Goal: Transaction & Acquisition: Purchase product/service

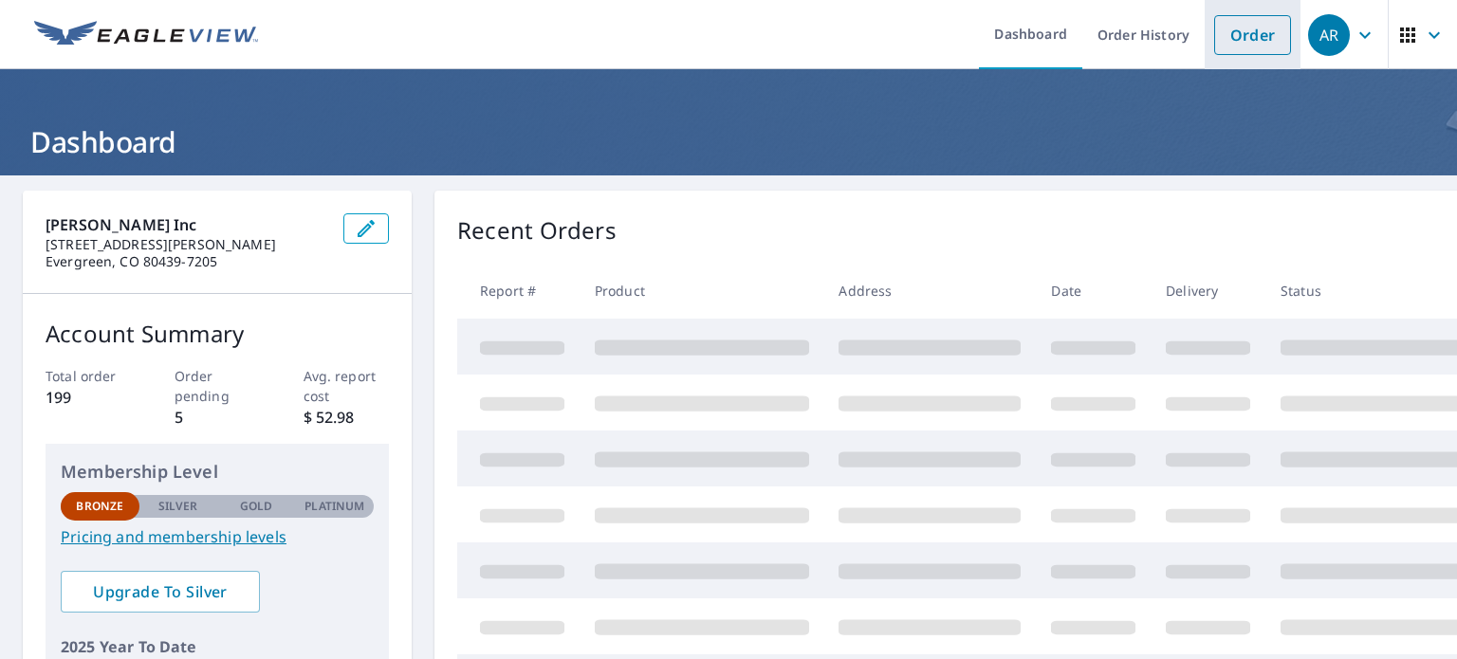
click at [1260, 28] on link "Order" at bounding box center [1252, 35] width 77 height 40
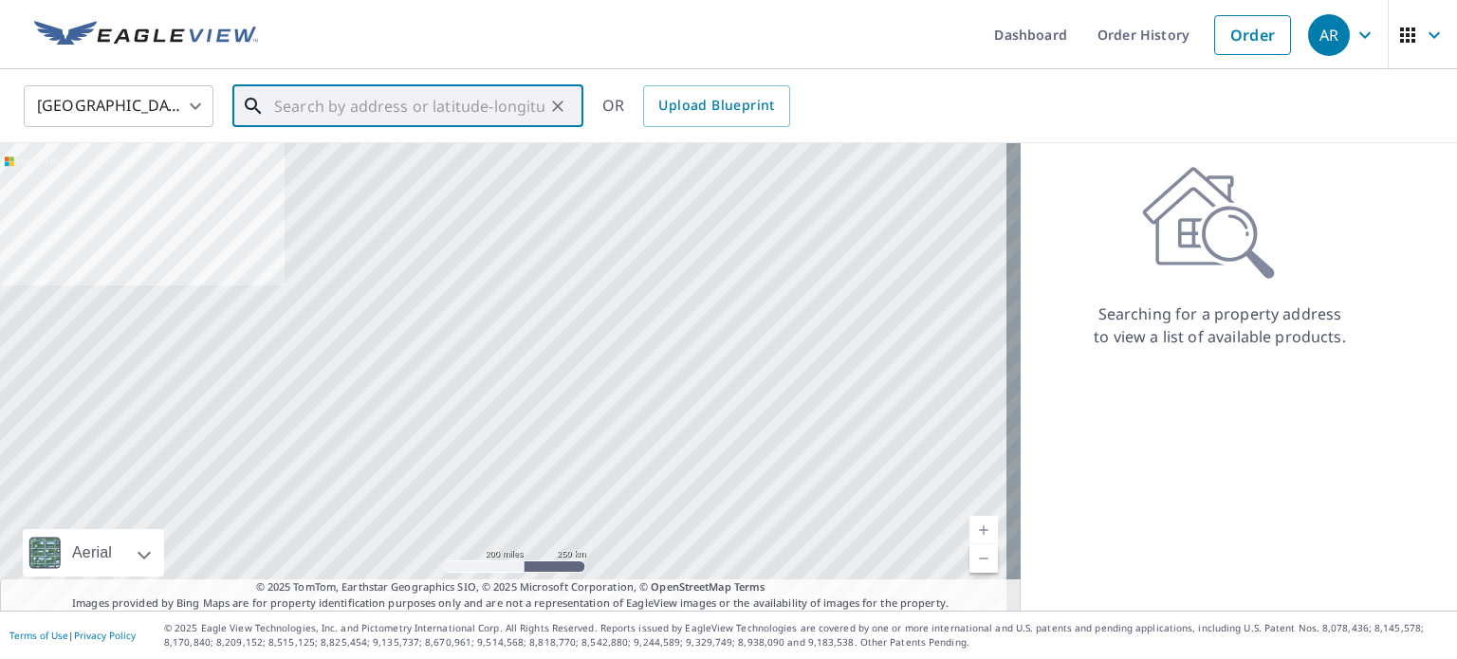
click at [397, 108] on input "text" at bounding box center [409, 106] width 270 height 53
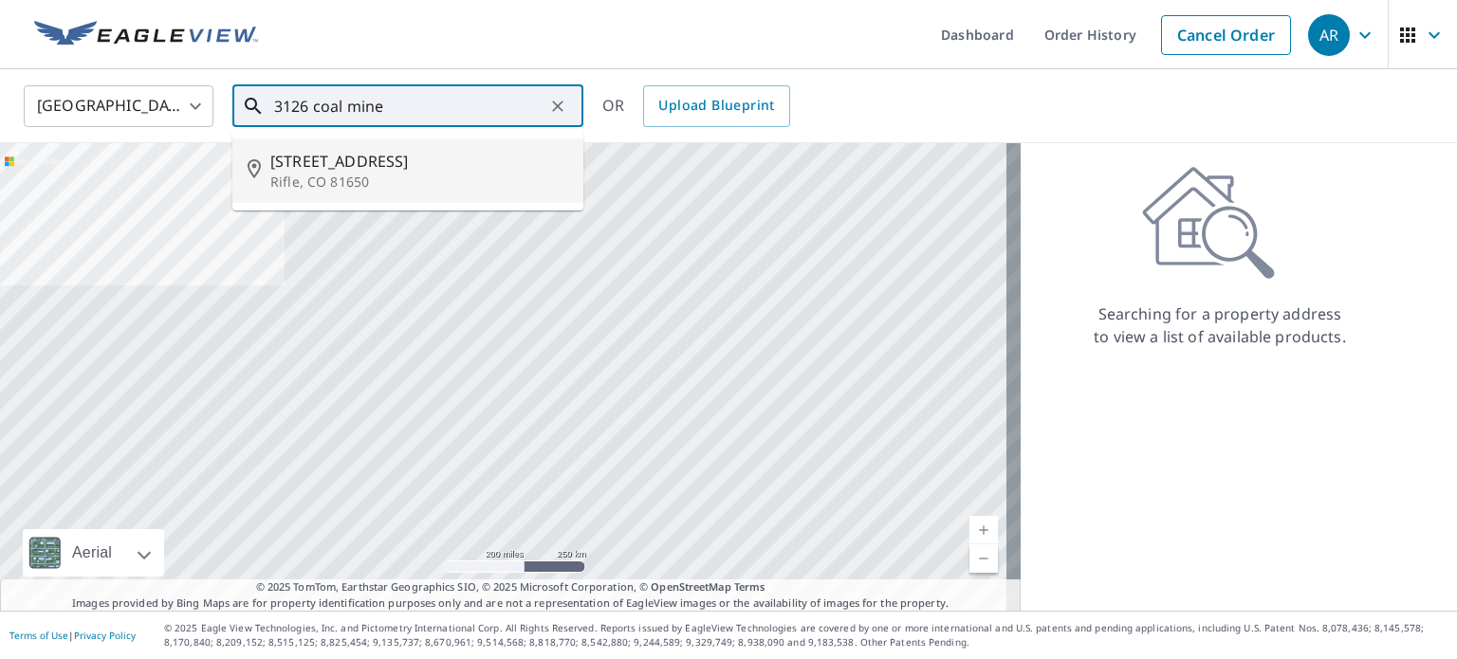
click at [367, 159] on span "[STREET_ADDRESS]" at bounding box center [419, 161] width 298 height 23
type input "3126 Coal Mine Ave Rifle, CO 81650"
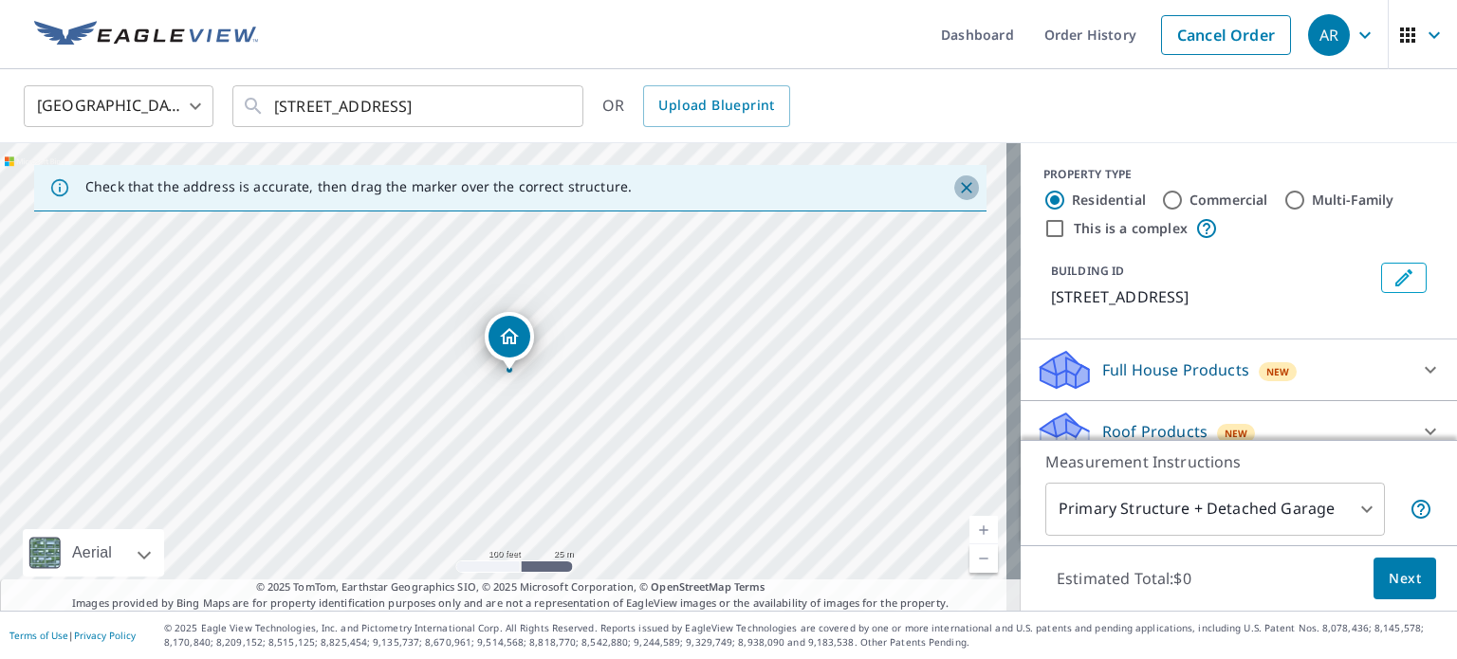
click at [957, 178] on icon "Close" at bounding box center [966, 187] width 19 height 19
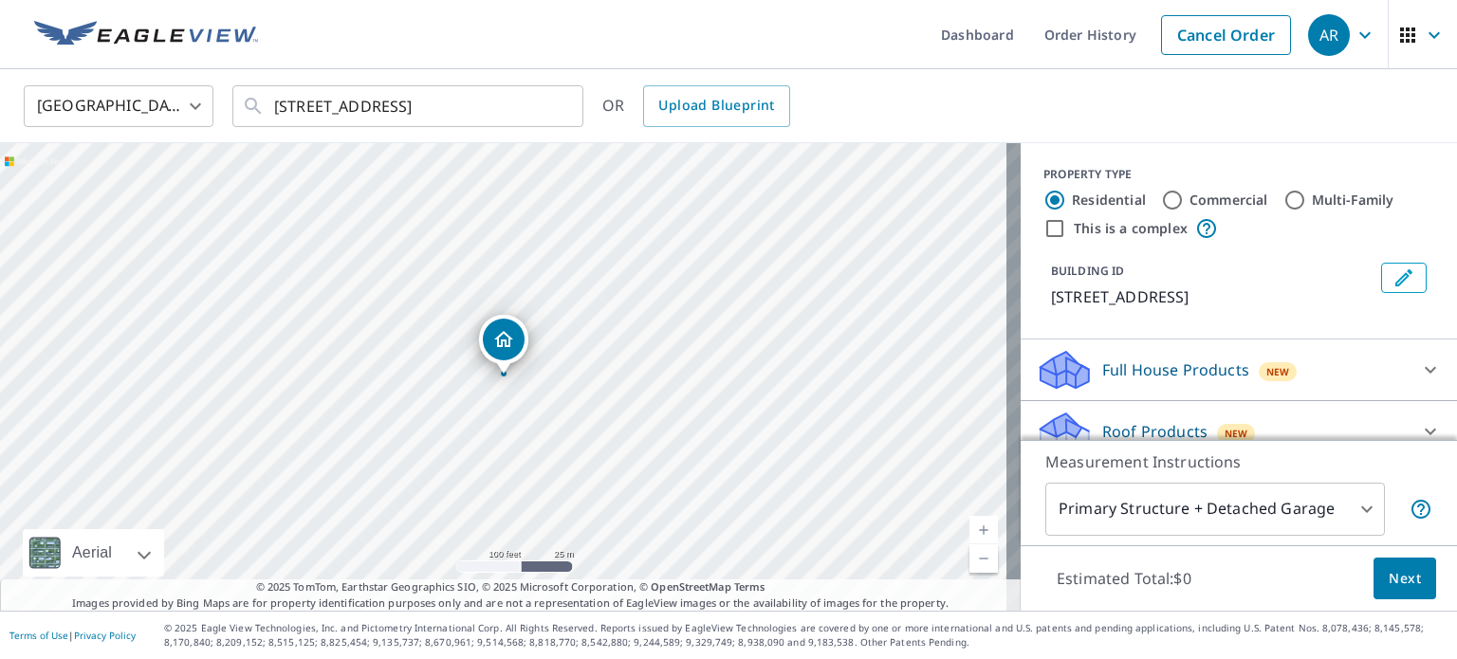
click at [1425, 429] on icon at bounding box center [1430, 432] width 11 height 7
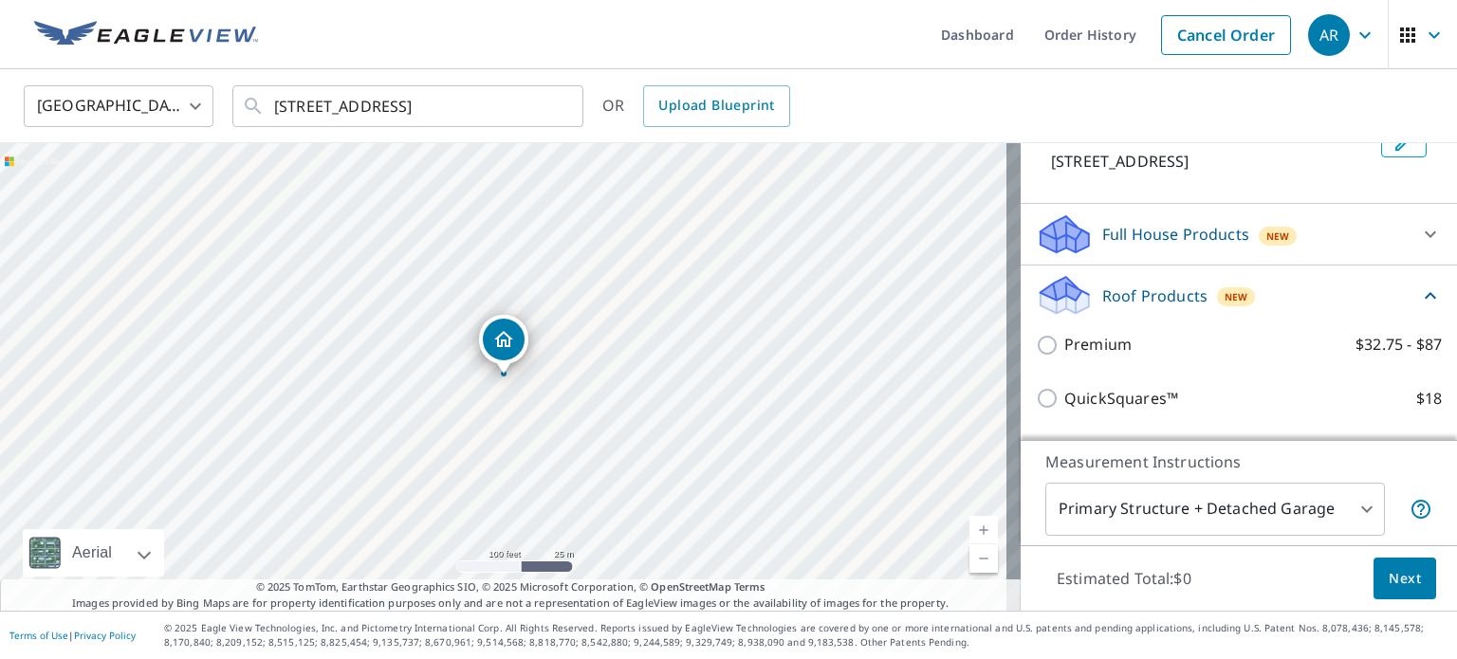
scroll to position [258, 0]
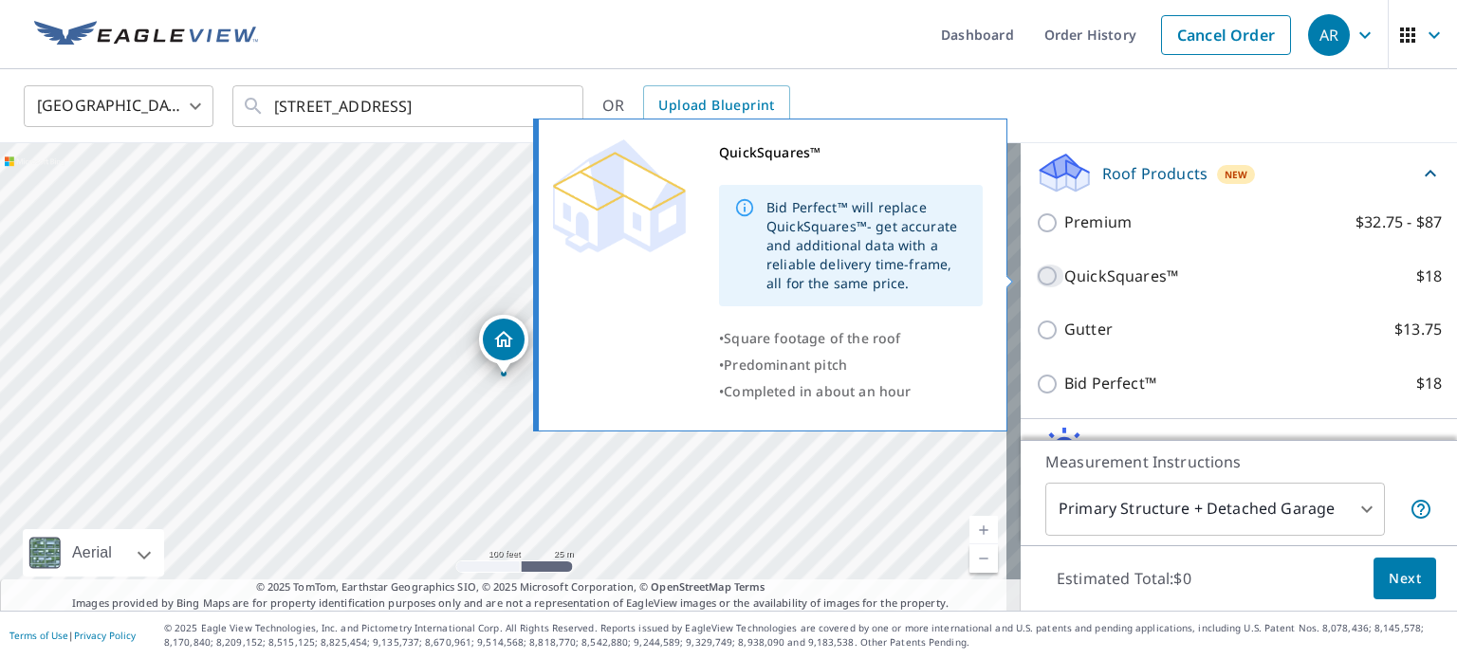
click at [1040, 278] on input "QuickSquares™ $18" at bounding box center [1050, 276] width 28 height 23
checkbox input "true"
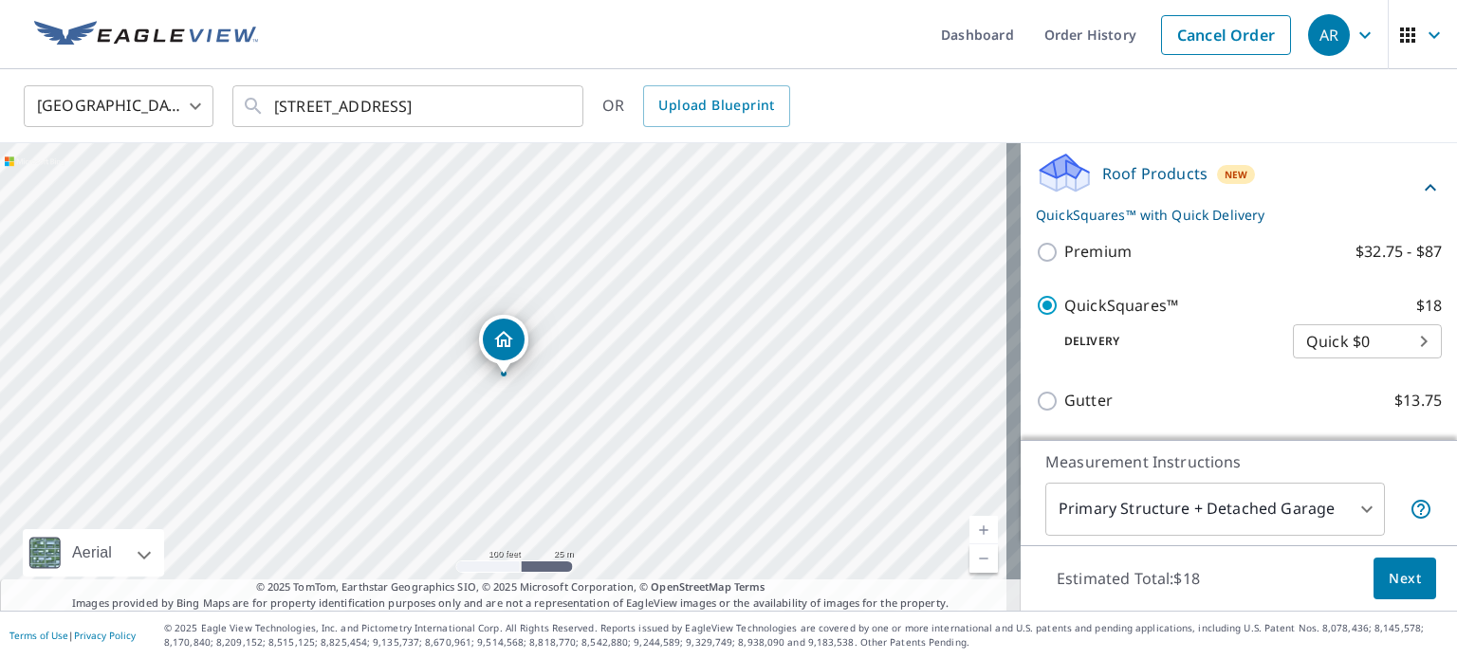
click at [1405, 580] on span "Next" at bounding box center [1405, 579] width 32 height 24
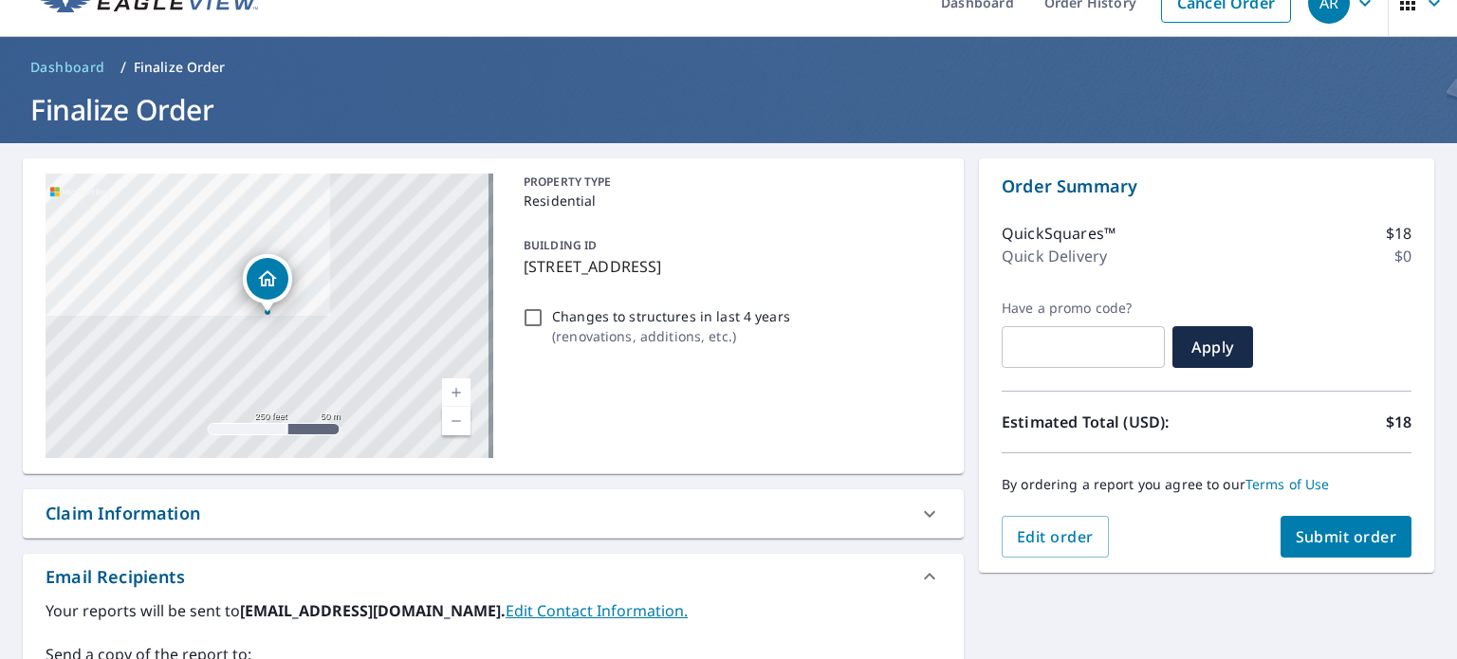
scroll to position [33, 0]
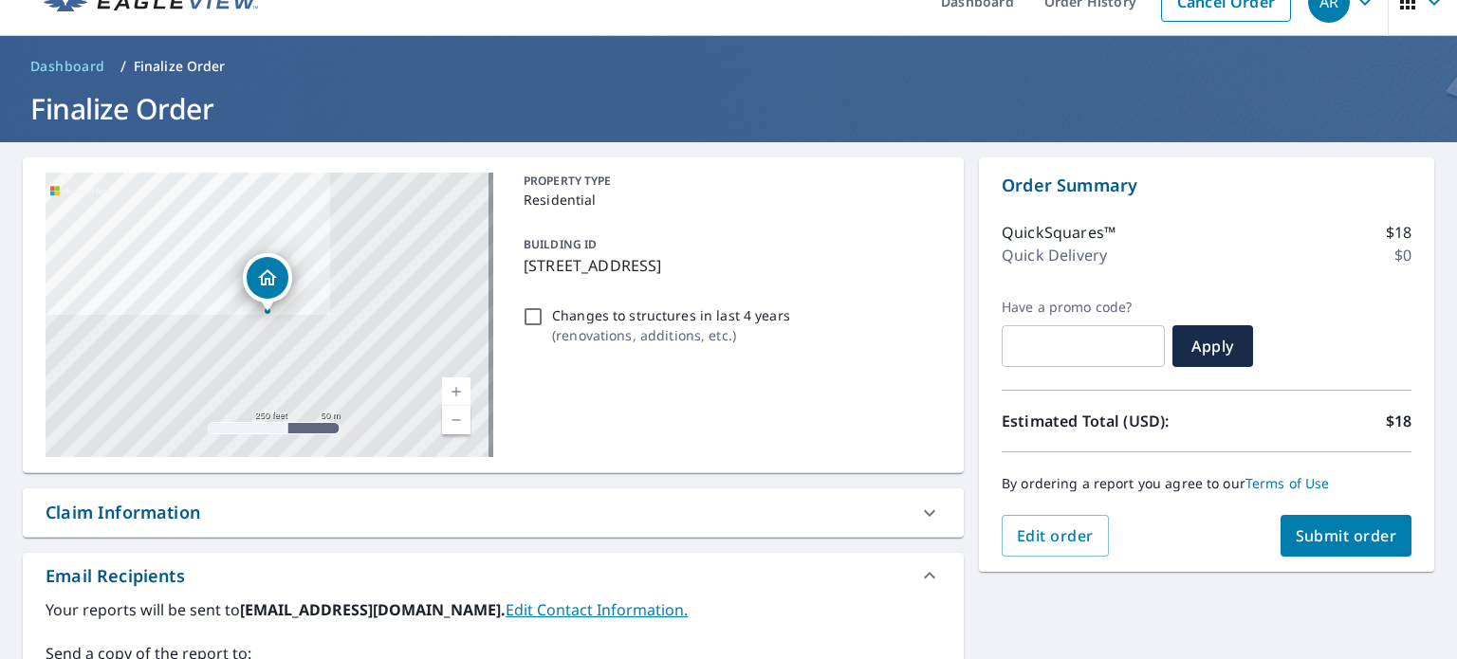
click at [1322, 529] on span "Submit order" at bounding box center [1346, 535] width 101 height 21
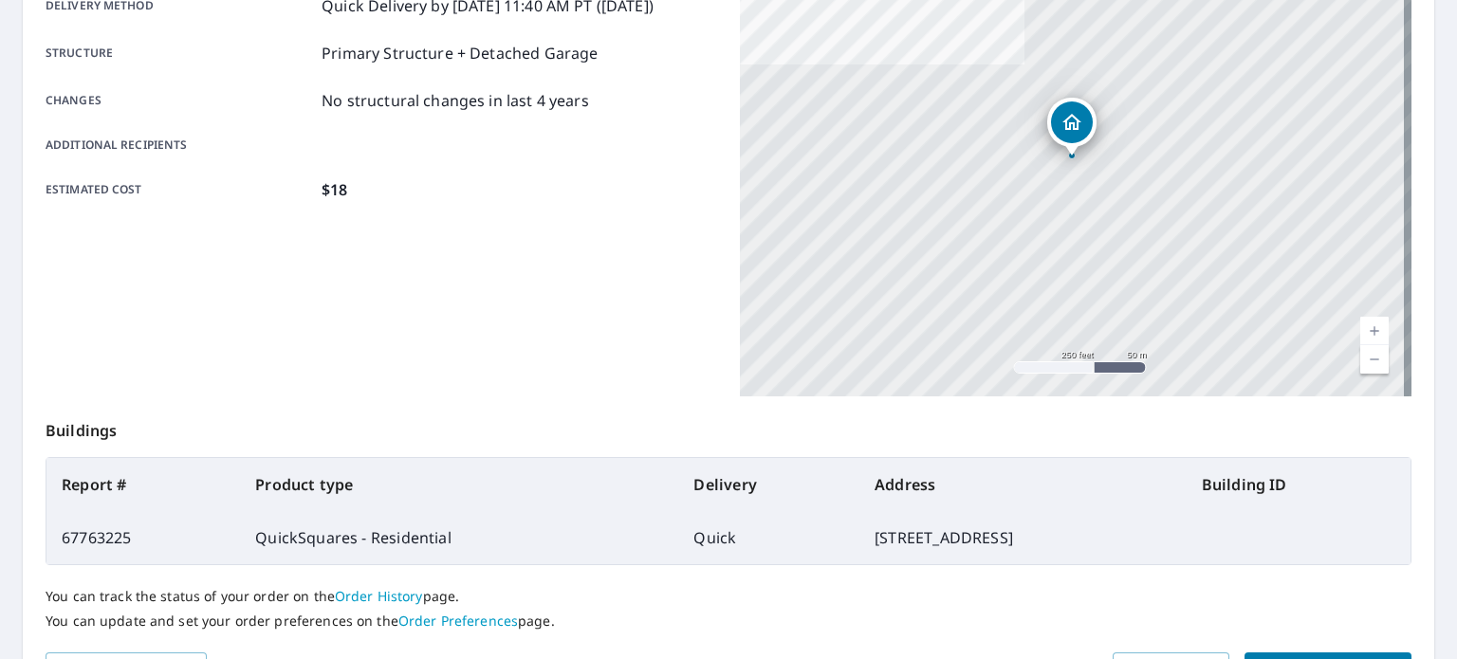
scroll to position [421, 0]
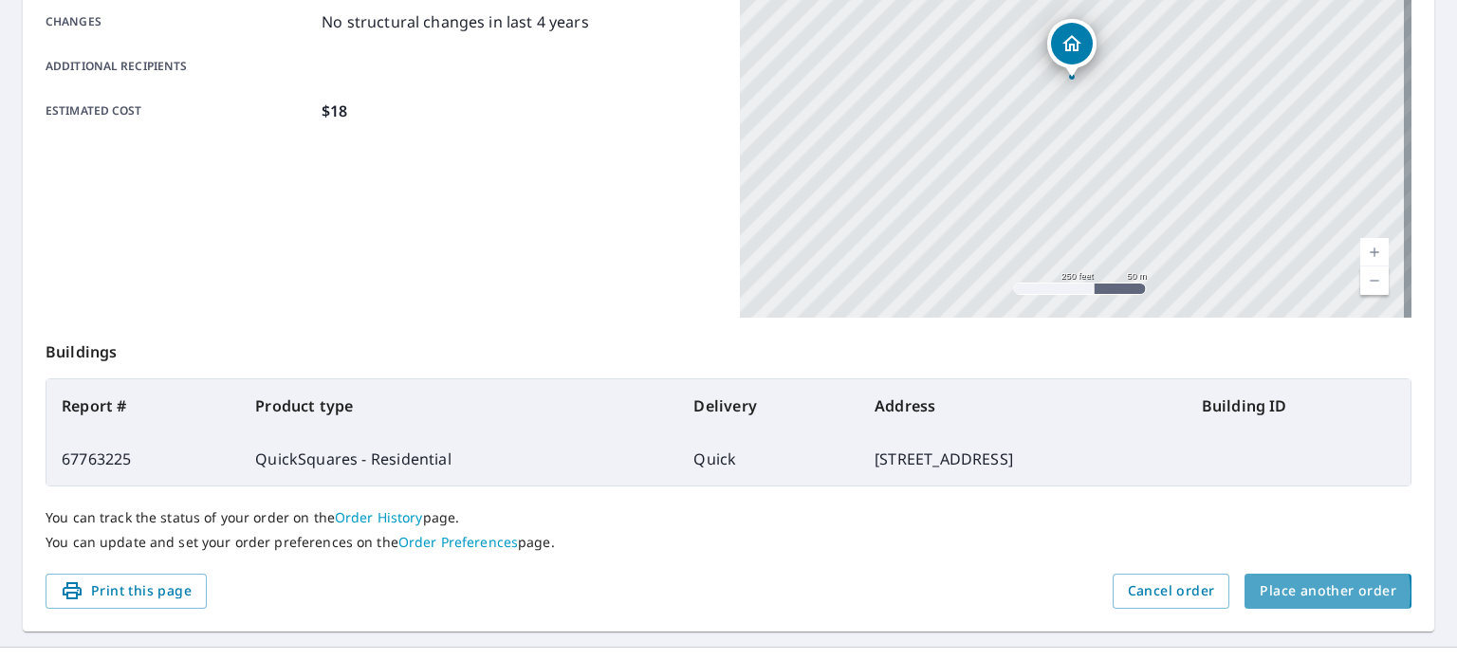
click at [1292, 592] on span "Place another order" at bounding box center [1328, 592] width 137 height 24
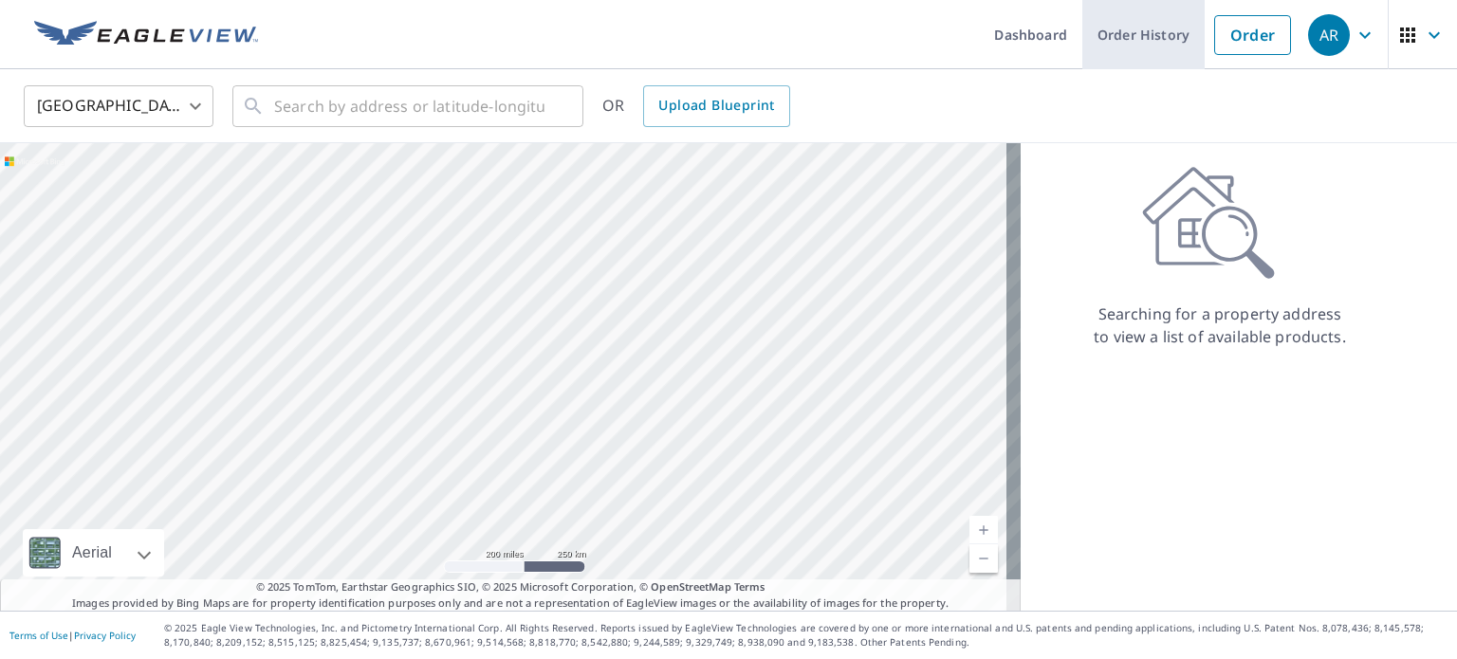
click at [1150, 39] on link "Order History" at bounding box center [1143, 34] width 122 height 69
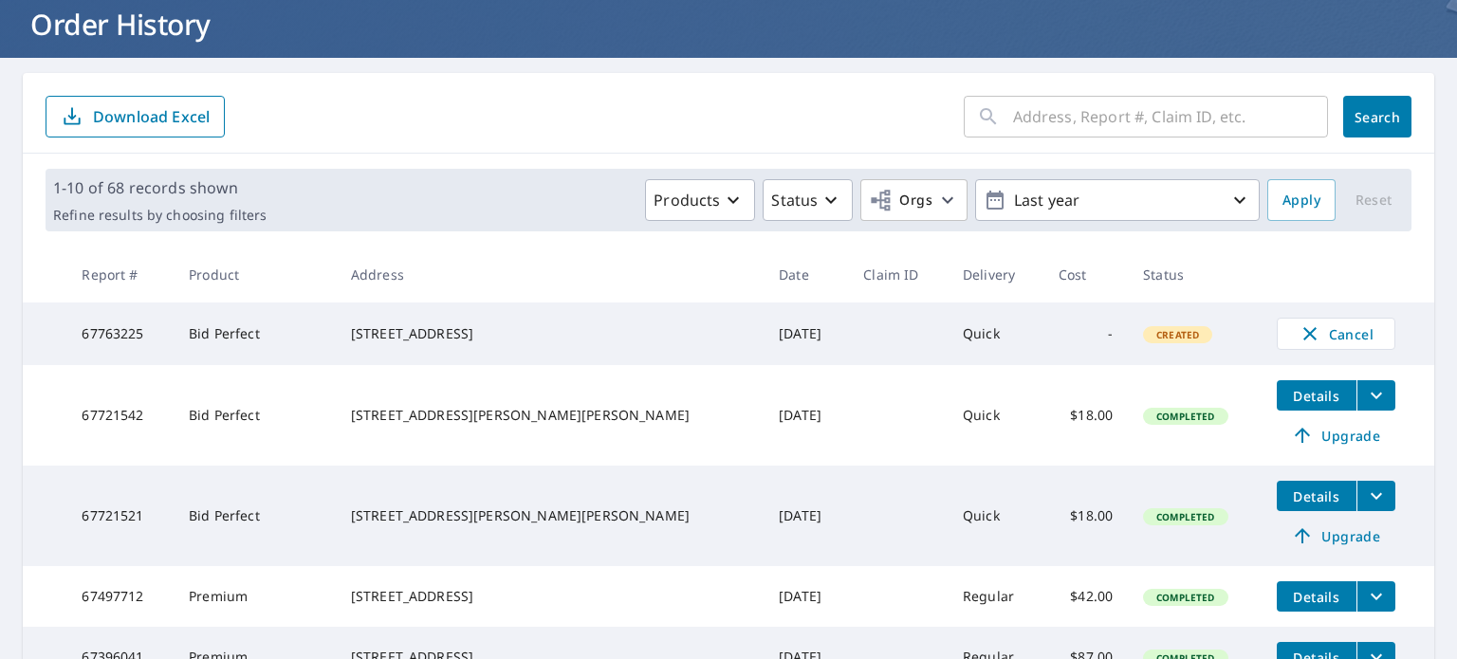
scroll to position [118, 0]
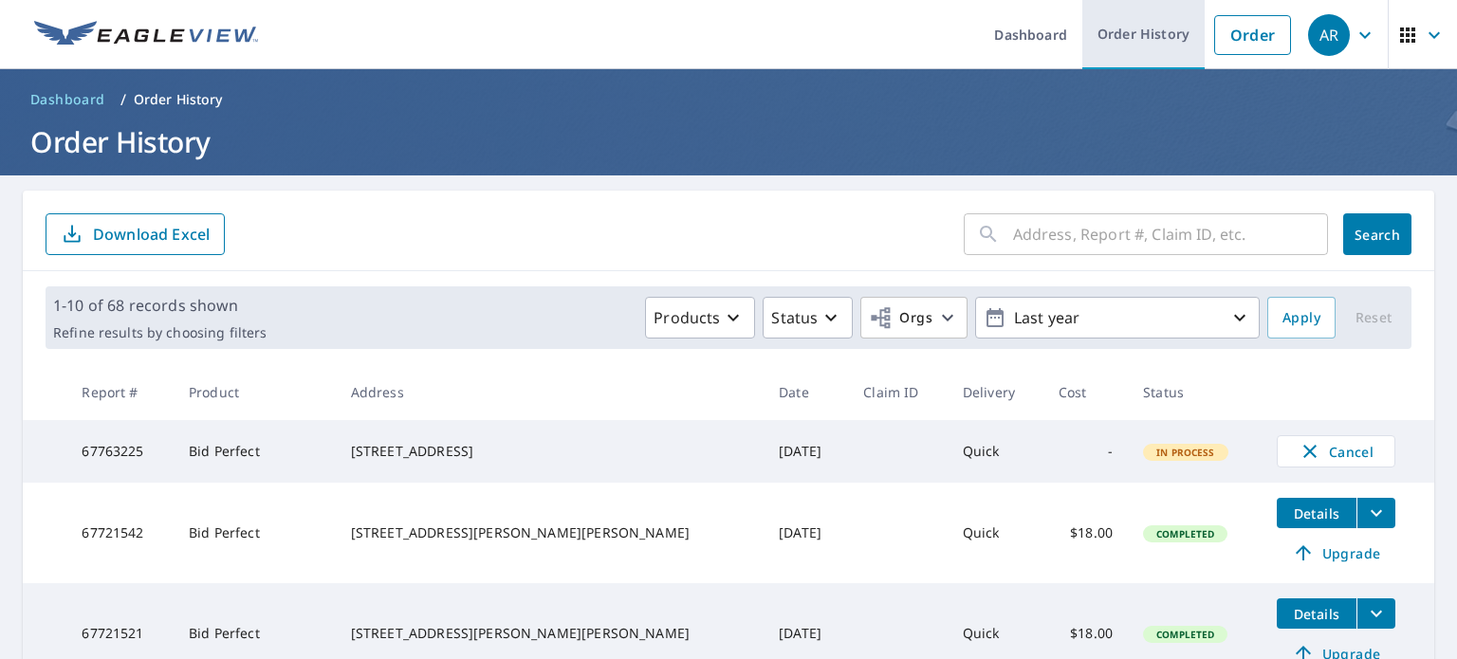
click at [1102, 48] on link "Order History" at bounding box center [1143, 34] width 122 height 69
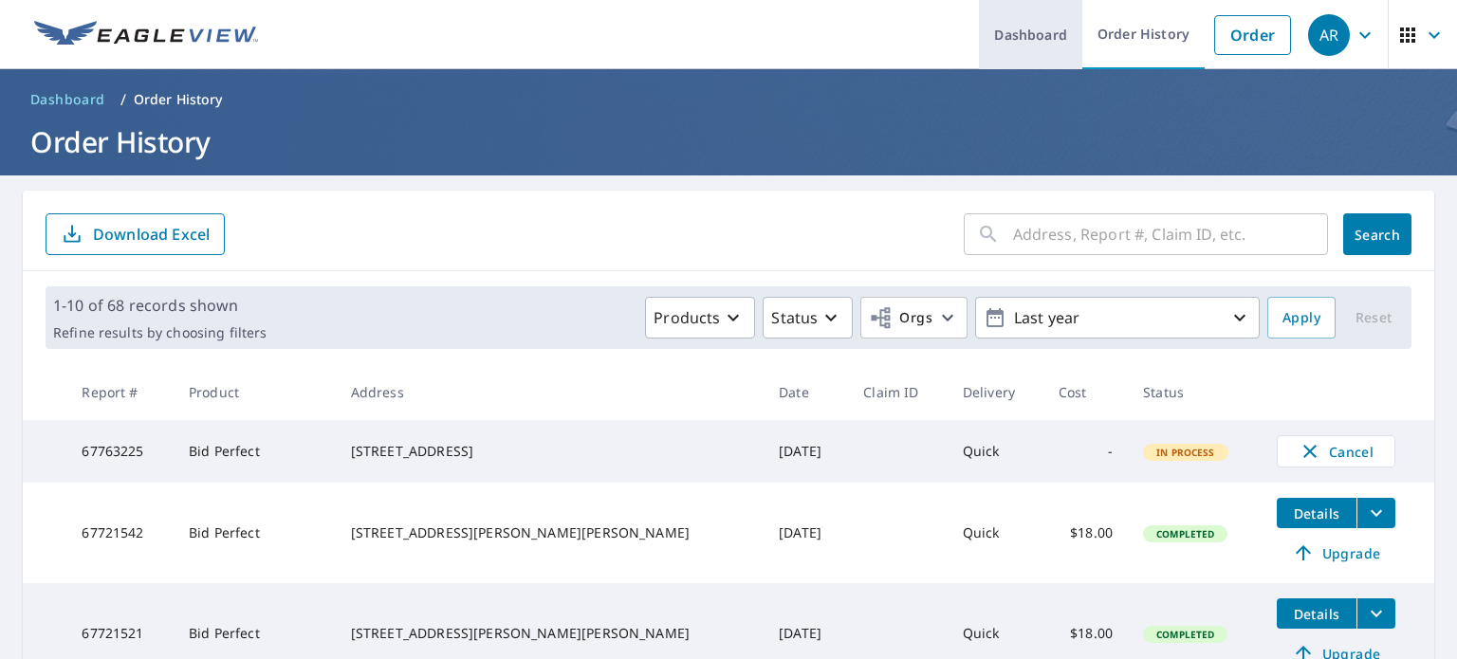
click at [1048, 34] on link "Dashboard" at bounding box center [1030, 34] width 103 height 69
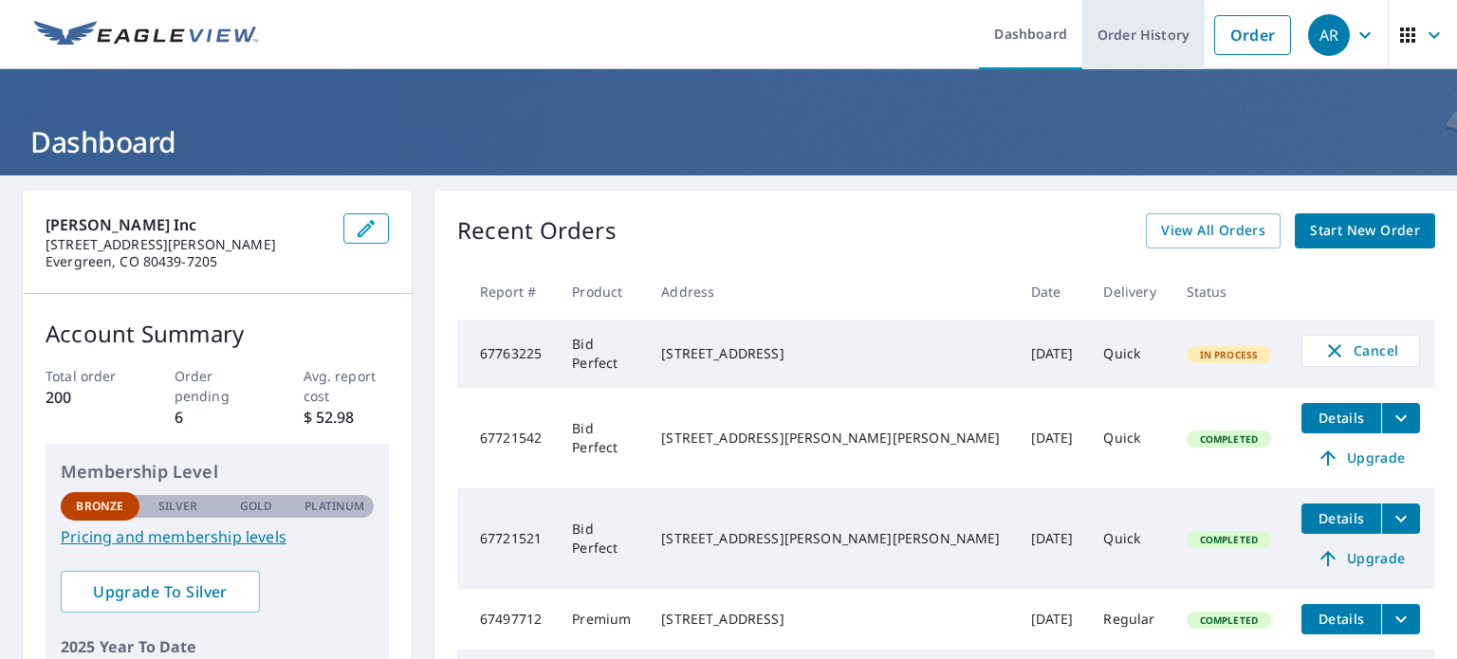
click at [1157, 46] on link "Order History" at bounding box center [1143, 34] width 122 height 69
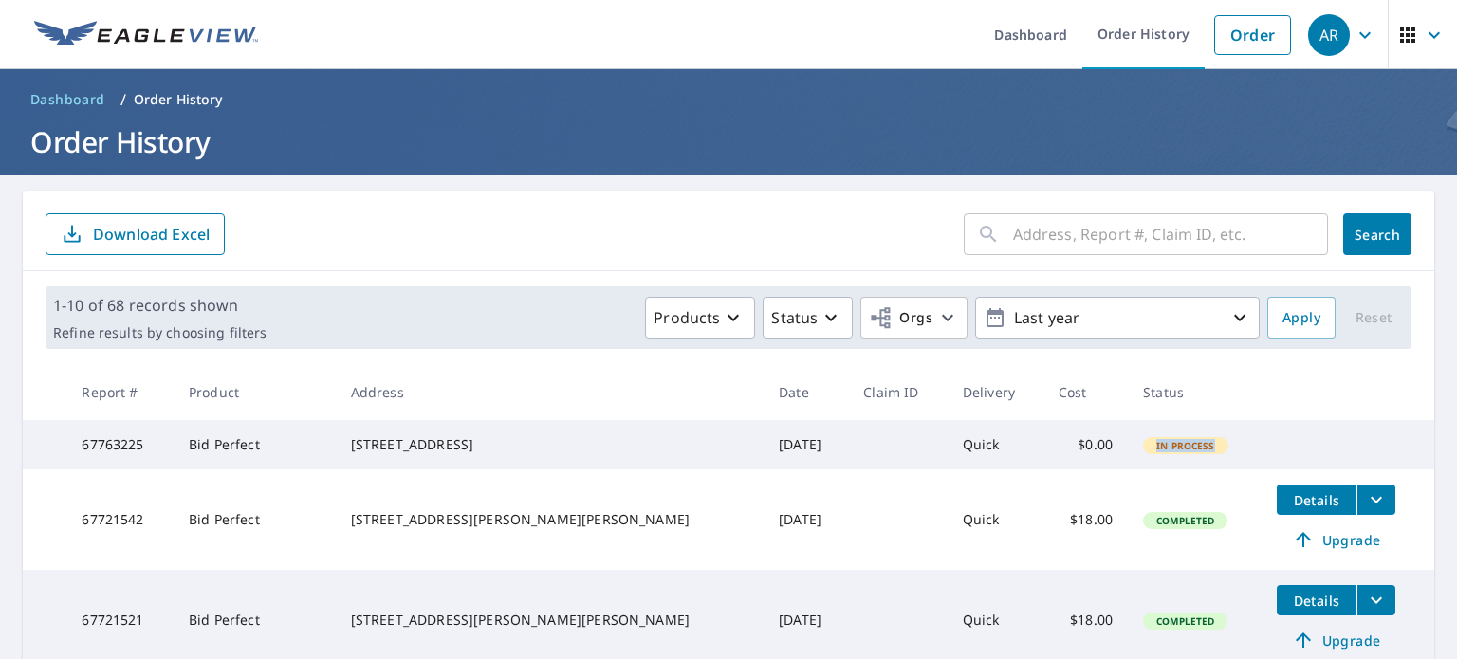
drag, startPoint x: 1176, startPoint y: 456, endPoint x: 1071, endPoint y: 433, distance: 107.9
click at [1071, 433] on tr "67763225 Bid Perfect 3126 Coal Mine Ave Rifle, CO 81650 Oct 07, 2025 Quick $0.0…" at bounding box center [728, 444] width 1411 height 49
click at [1128, 434] on td "In Process" at bounding box center [1195, 444] width 134 height 49
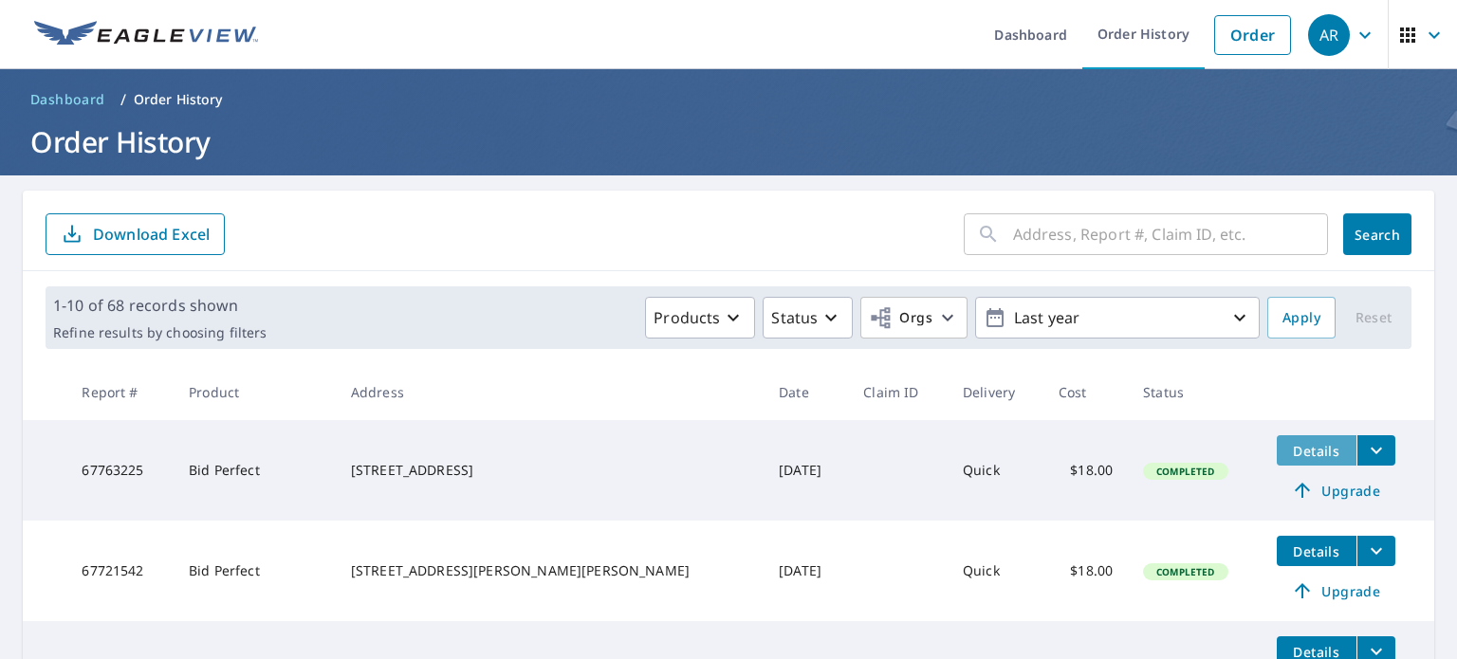
click at [1288, 454] on span "Details" at bounding box center [1316, 451] width 57 height 18
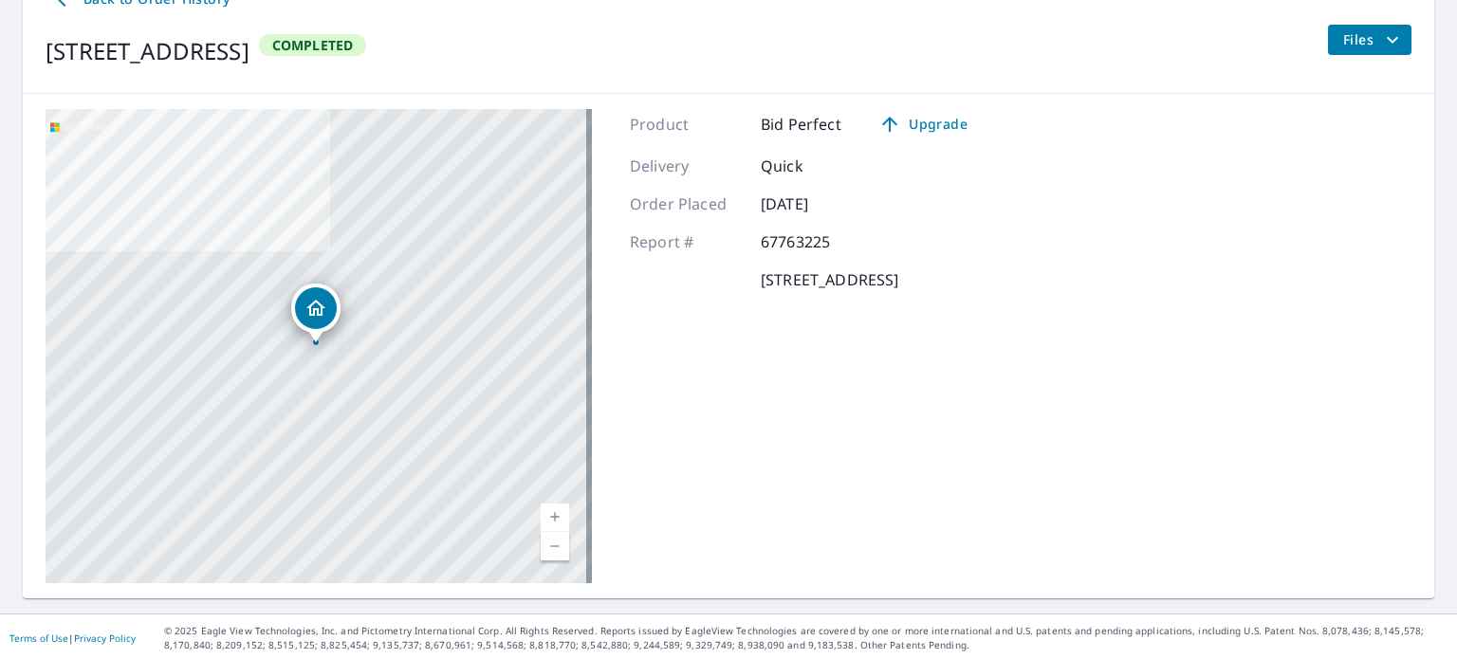
scroll to position [225, 0]
